Goal: Information Seeking & Learning: Learn about a topic

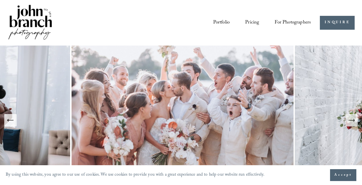
click at [250, 21] on link "Pricing" at bounding box center [252, 23] width 14 height 10
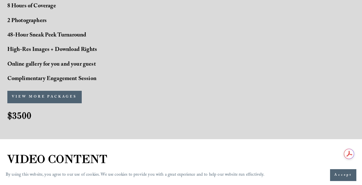
scroll to position [498, 0]
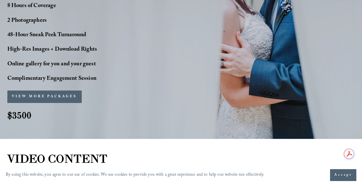
click at [66, 99] on button "VIEW MORE PACKAGES" at bounding box center [44, 97] width 74 height 12
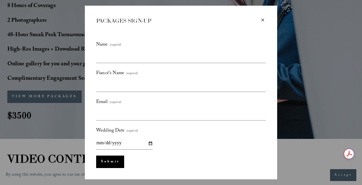
click at [61, 120] on div "× PACKAGES SIGN-UP Name (required) Fiancé's Name (required) Email (required) We…" at bounding box center [181, 92] width 362 height 185
click at [264, 20] on div "×" at bounding box center [263, 20] width 6 height 6
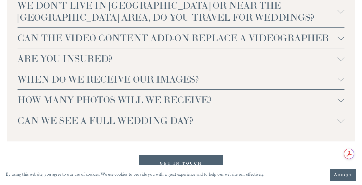
scroll to position [1301, 0]
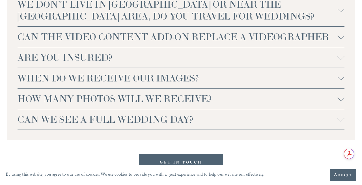
click at [340, 101] on div at bounding box center [341, 97] width 7 height 7
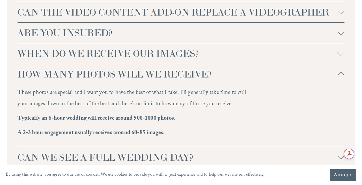
scroll to position [1324, 0]
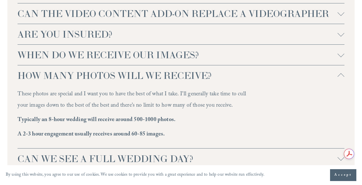
click at [341, 37] on div at bounding box center [341, 33] width 7 height 7
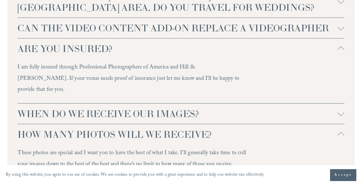
scroll to position [1309, 0]
click at [336, 34] on span "CAN THE VIDEO CONTENT ADD-ON REPLACE A VIDEOGRAPHER" at bounding box center [178, 28] width 320 height 12
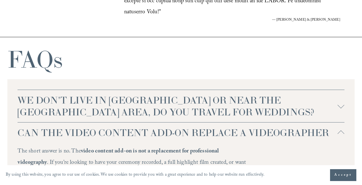
scroll to position [1206, 0]
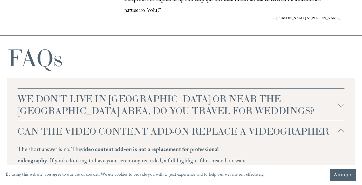
click at [180, 106] on span "WE DON'T LIVE IN NC OR NEAR THE RALEIGH AREA, DO YOU TRAVEL FOR WEDDINGS?" at bounding box center [178, 105] width 320 height 24
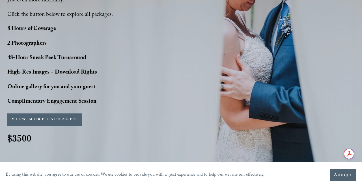
scroll to position [0, 0]
click at [68, 121] on button "VIEW MORE PACKAGES" at bounding box center [44, 119] width 74 height 12
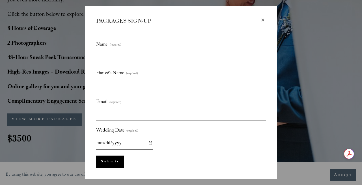
click at [263, 20] on div "×" at bounding box center [263, 20] width 6 height 6
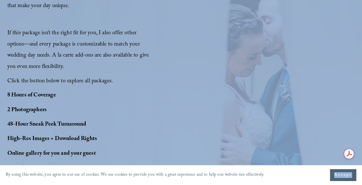
scroll to position [411, 0]
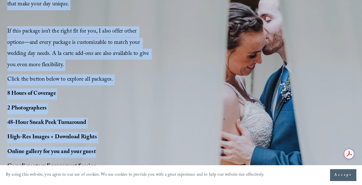
drag, startPoint x: 6, startPoint y: 42, endPoint x: 123, endPoint y: 155, distance: 163.1
click at [123, 155] on div "PERFECT PHOTO COVERAGE This package is the top choice for our couples and for g…" at bounding box center [181, 57] width 362 height 315
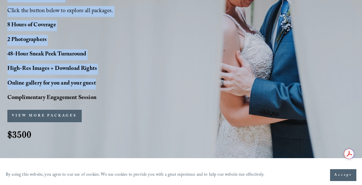
scroll to position [495, 0]
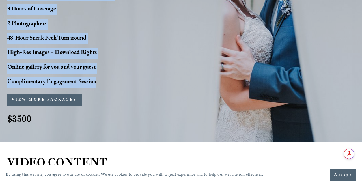
drag, startPoint x: 8, startPoint y: 78, endPoint x: 104, endPoint y: 80, distance: 95.4
click at [104, 80] on p "Complimentary Engagement Session" at bounding box center [56, 82] width 99 height 11
copy div "This package is the top choice for our couples and for good reason. It’s design…"
